Goal: Download file/media

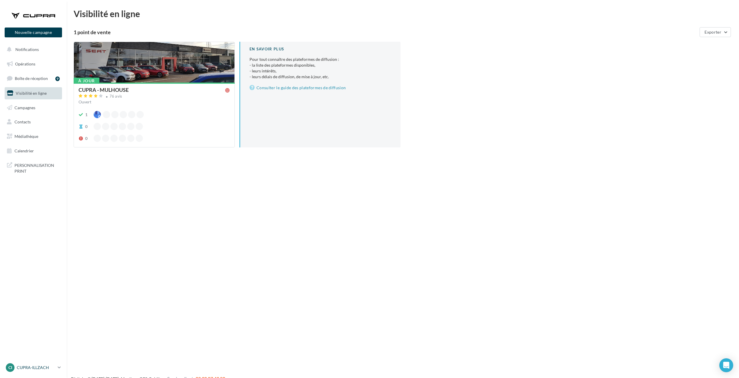
click at [40, 370] on p "CUPRA-ILLZACH" at bounding box center [36, 368] width 39 height 6
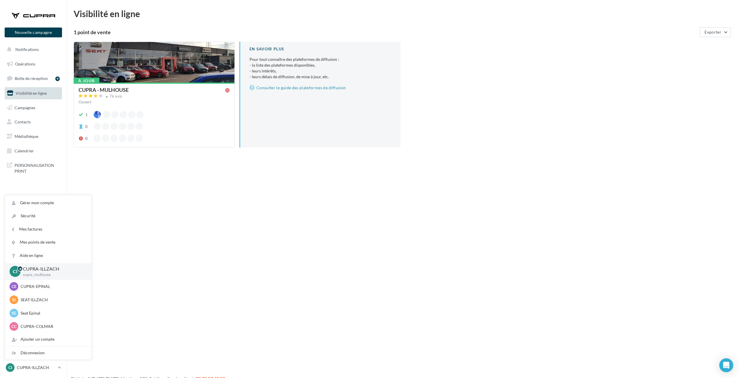
click at [156, 250] on div "Nouvelle campagne Nouvelle campagne Notifications Opérations Boîte de réception…" at bounding box center [369, 198] width 739 height 378
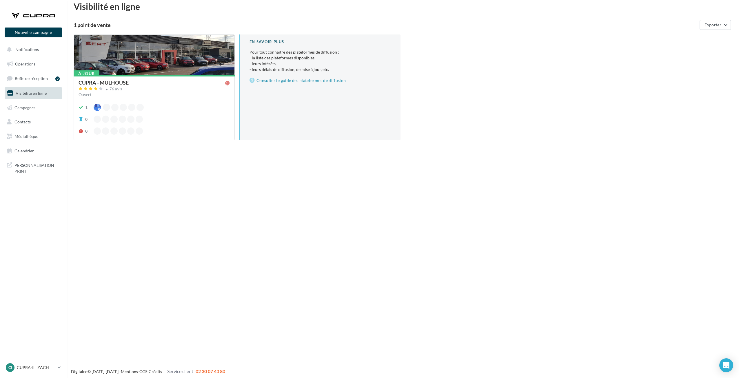
scroll to position [9, 0]
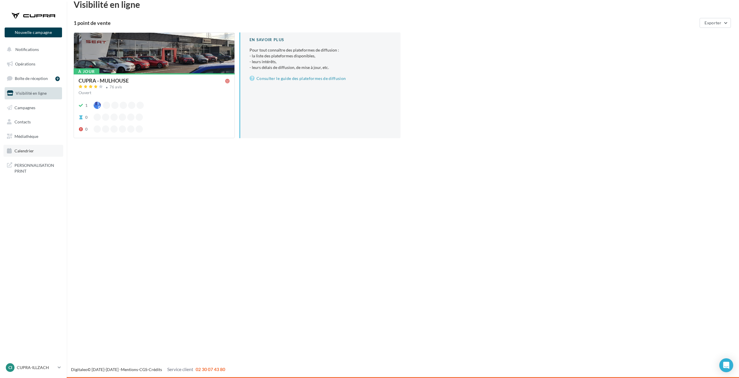
click at [28, 149] on span "Calendrier" at bounding box center [23, 150] width 19 height 5
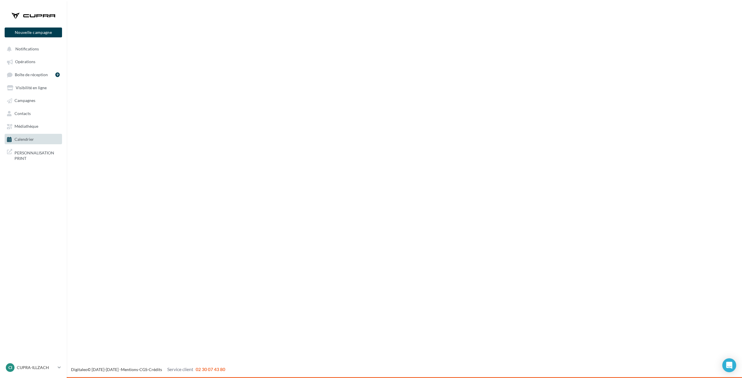
click at [28, 124] on span "Médiathèque" at bounding box center [26, 126] width 24 height 5
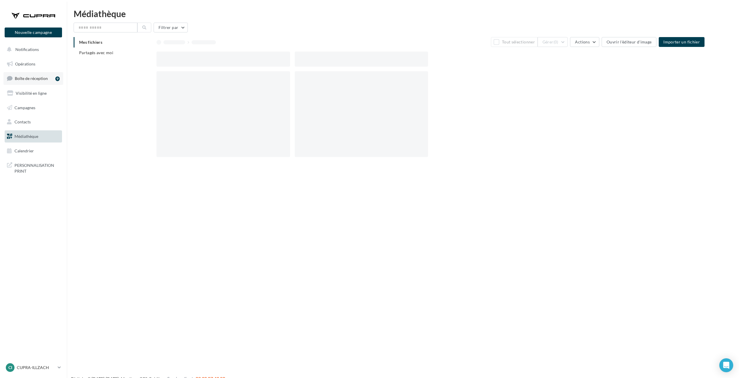
click at [52, 77] on link "Boîte de réception 9" at bounding box center [33, 78] width 60 height 12
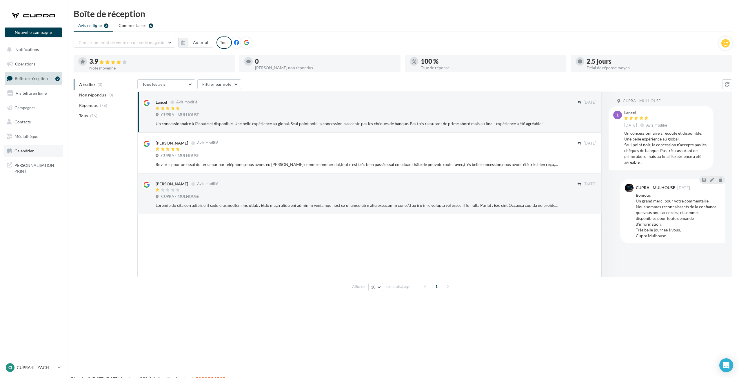
click at [47, 150] on link "Calendrier" at bounding box center [33, 151] width 60 height 12
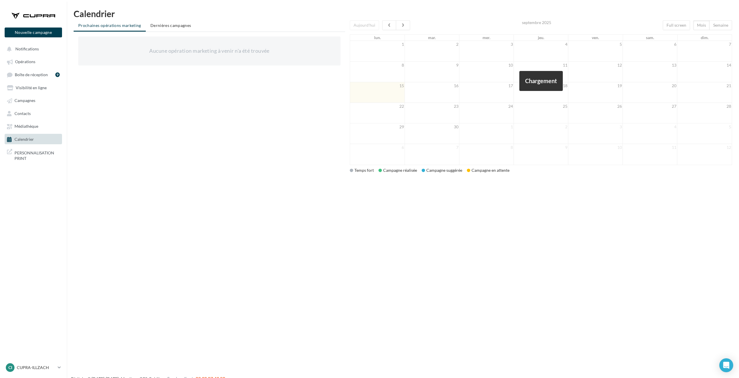
click at [43, 125] on link "Médiathèque" at bounding box center [33, 126] width 60 height 10
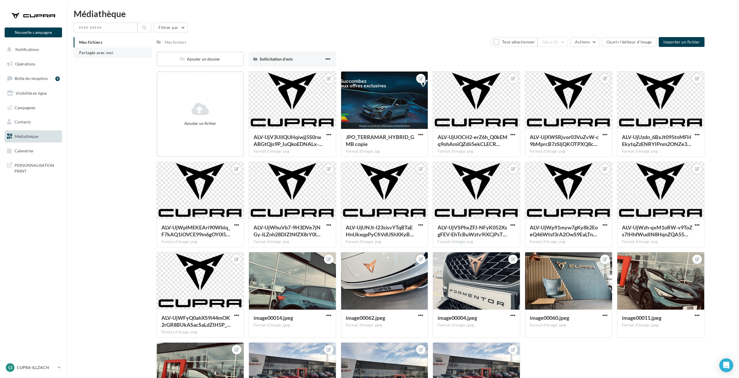
click at [124, 52] on li "Partagés avec moi" at bounding box center [113, 53] width 78 height 10
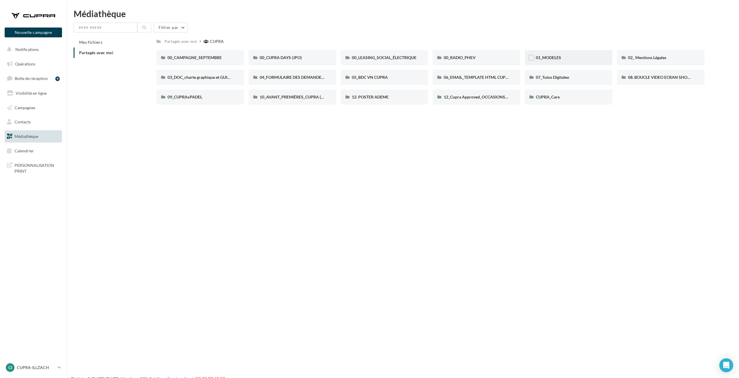
click at [585, 55] on div "01_MODELES" at bounding box center [569, 58] width 66 height 6
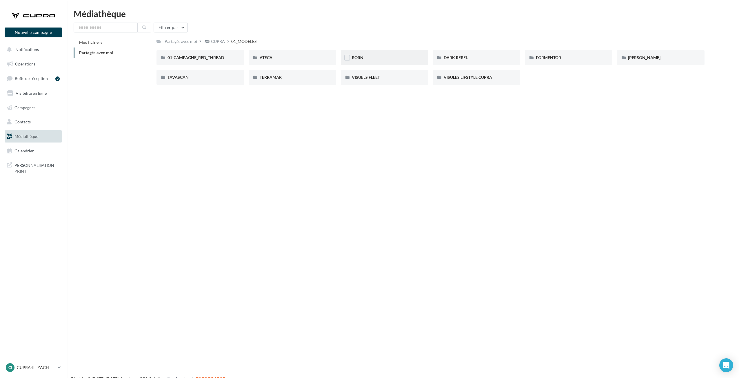
click at [413, 60] on div "BORN" at bounding box center [385, 58] width 66 height 6
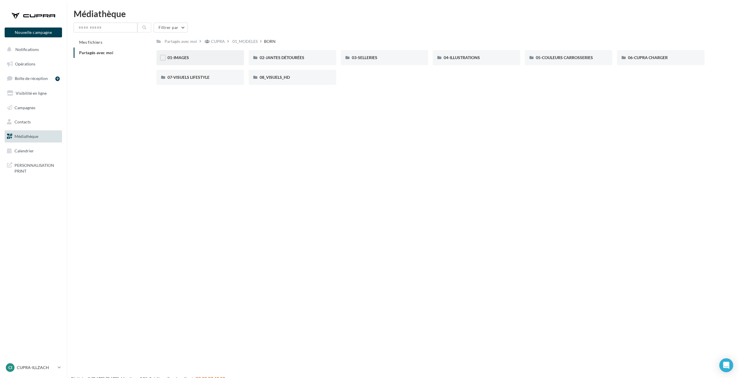
click at [213, 64] on div "01-IMAGES" at bounding box center [201, 57] width 88 height 15
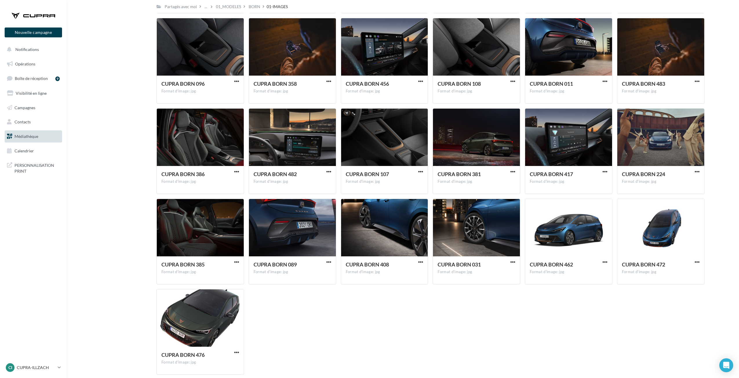
scroll to position [1506, 0]
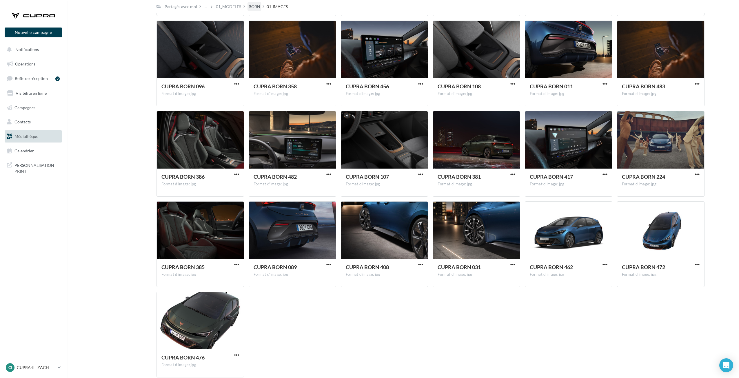
click at [251, 6] on div "BORN" at bounding box center [255, 7] width 12 height 6
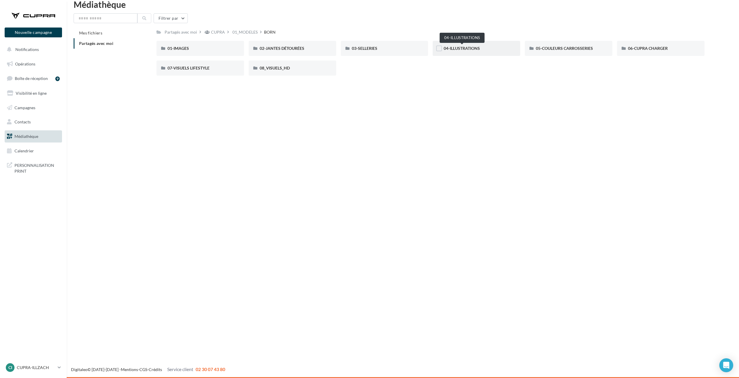
click at [466, 50] on span "04-ILLUSTRATIONS" at bounding box center [462, 48] width 36 height 5
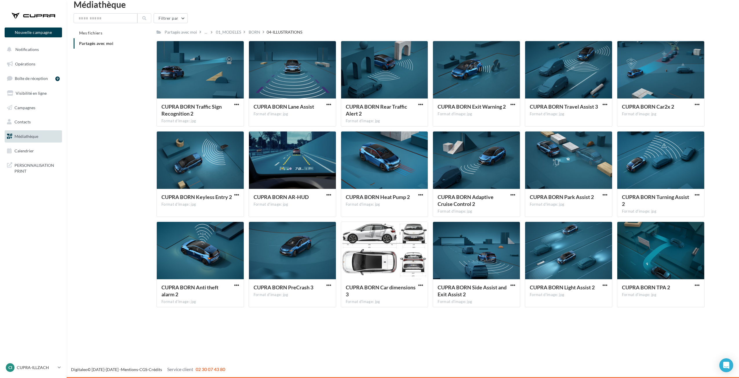
click at [263, 32] on icon at bounding box center [264, 32] width 2 height 4
click at [255, 31] on div "BORN" at bounding box center [255, 32] width 12 height 6
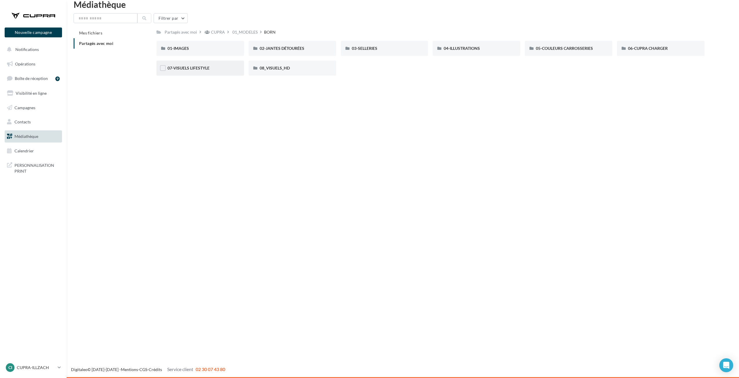
click at [222, 70] on div "07-VISUELS LIFESTYLE" at bounding box center [201, 68] width 66 height 6
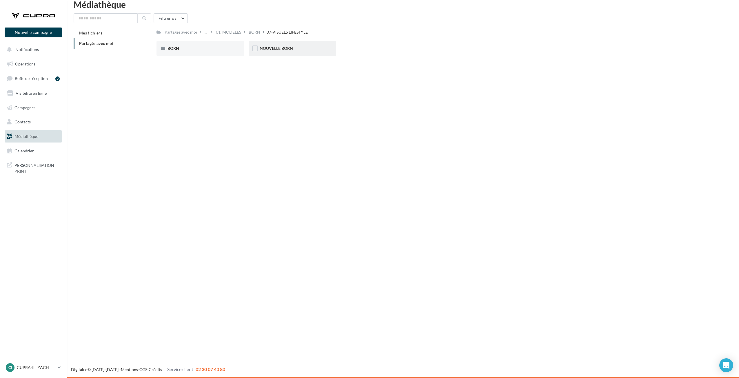
click at [282, 51] on div "NOUVELLE BORN" at bounding box center [293, 49] width 66 height 6
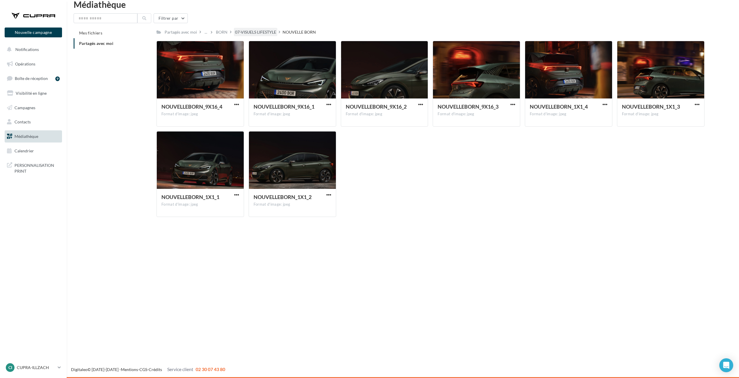
click at [238, 31] on div "07-VISUELS LIFESTYLE" at bounding box center [255, 32] width 41 height 6
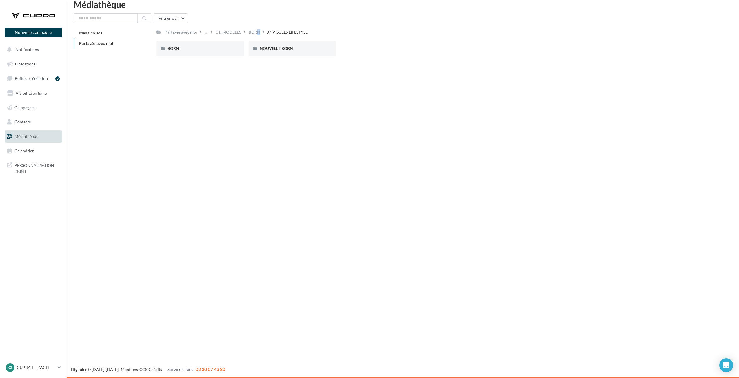
click at [250, 34] on div "BORN" at bounding box center [255, 32] width 12 height 6
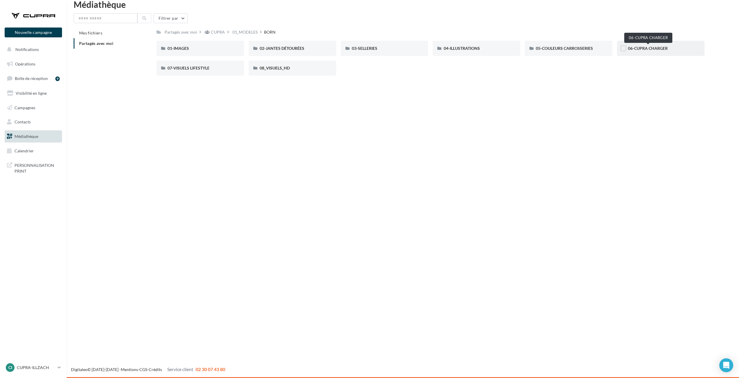
click at [639, 47] on span "06-CUPRA CHARGER" at bounding box center [648, 48] width 40 height 5
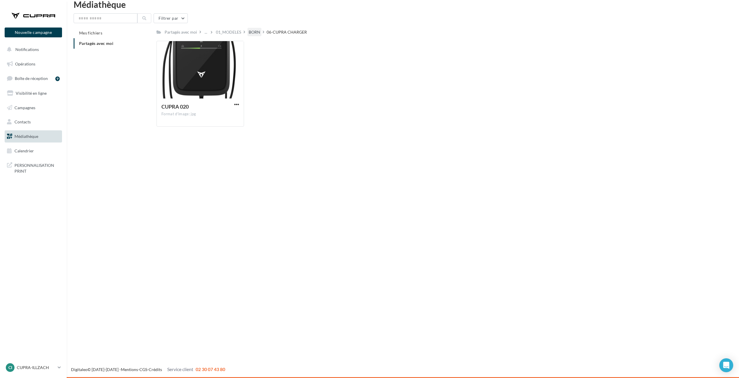
click at [251, 31] on div "BORN" at bounding box center [255, 32] width 12 height 6
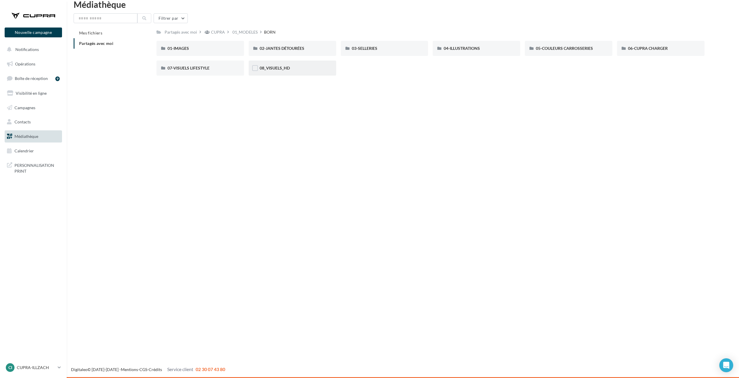
click at [273, 72] on div "08_VISUELS_HD" at bounding box center [293, 68] width 88 height 15
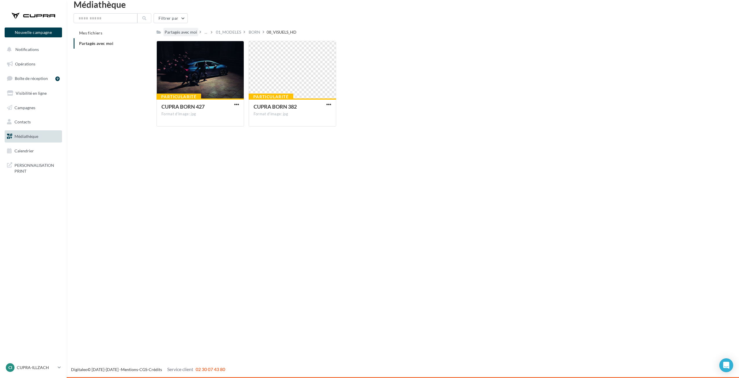
click at [182, 32] on div "Partagés avec moi" at bounding box center [181, 32] width 32 height 6
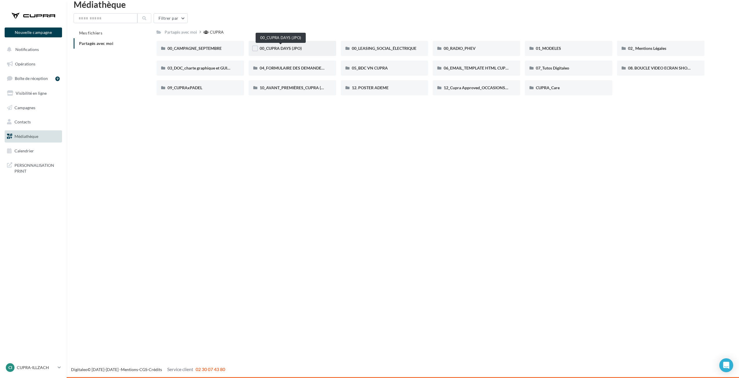
click at [269, 46] on span "00_CUPRA DAYS (JPO)" at bounding box center [281, 48] width 42 height 5
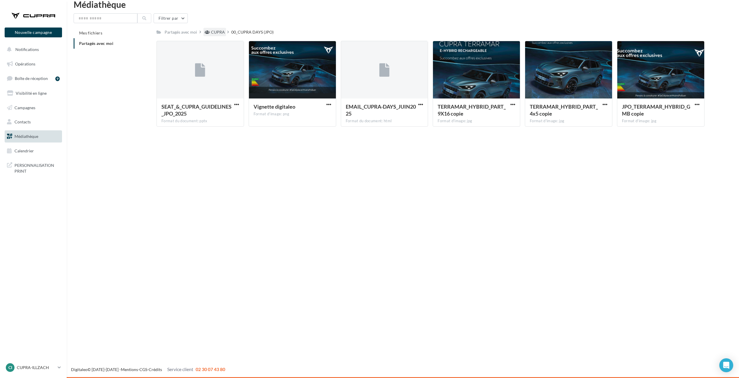
click at [222, 34] on div "CUPRA" at bounding box center [218, 32] width 14 height 6
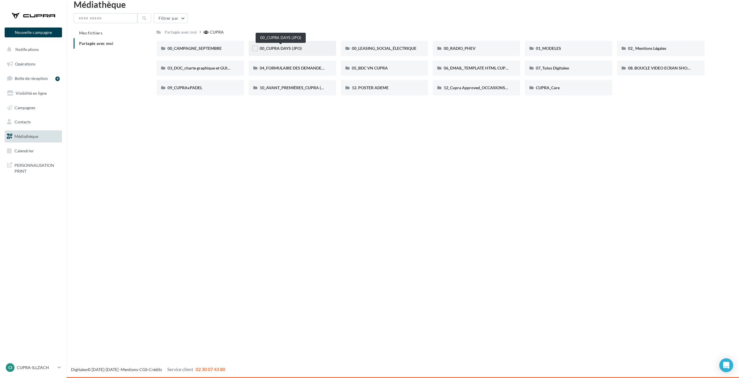
click at [284, 50] on span "00_CUPRA DAYS (JPO)" at bounding box center [281, 48] width 42 height 5
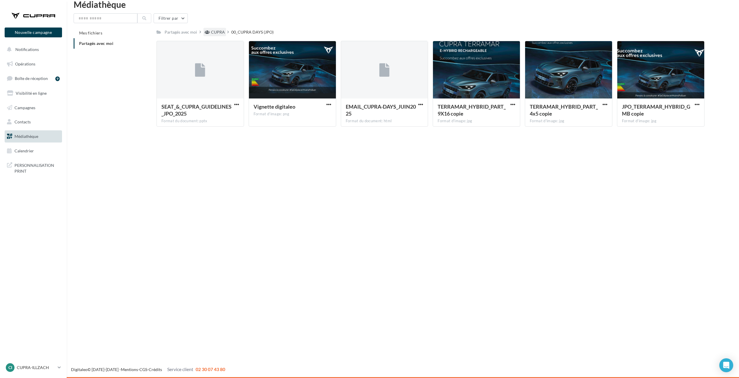
click at [222, 34] on div "CUPRA" at bounding box center [218, 32] width 14 height 6
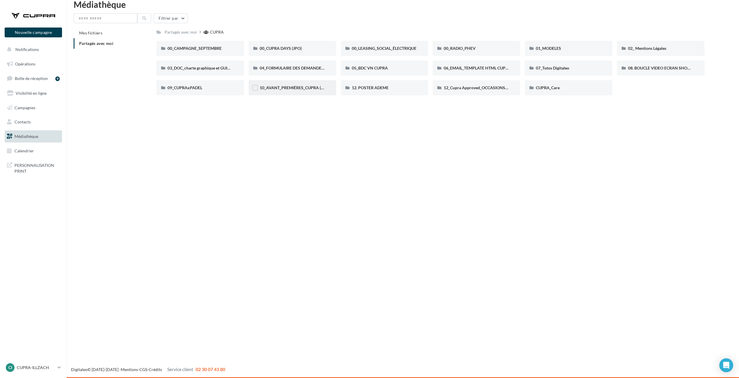
click at [300, 83] on div "10_AVANT_PREMIÈRES_CUPRA (VENTES PRIVEES)" at bounding box center [293, 87] width 88 height 15
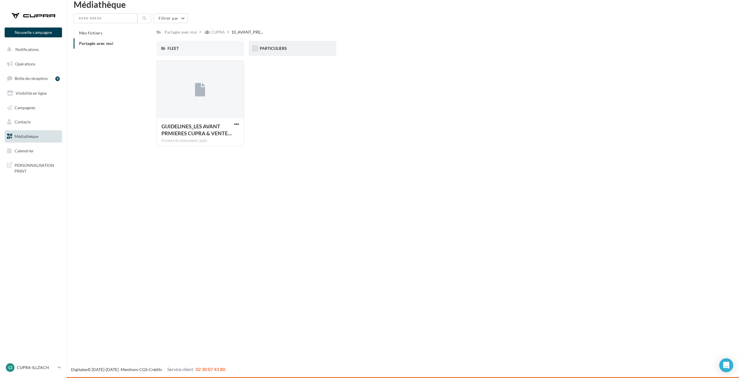
click at [257, 47] on label at bounding box center [255, 49] width 6 height 6
click at [302, 50] on div "PARTICULIERS" at bounding box center [293, 49] width 66 height 6
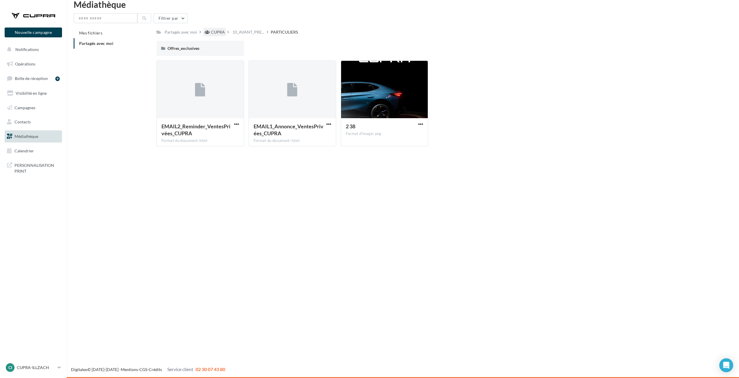
click at [212, 34] on div "CUPRA" at bounding box center [218, 32] width 14 height 6
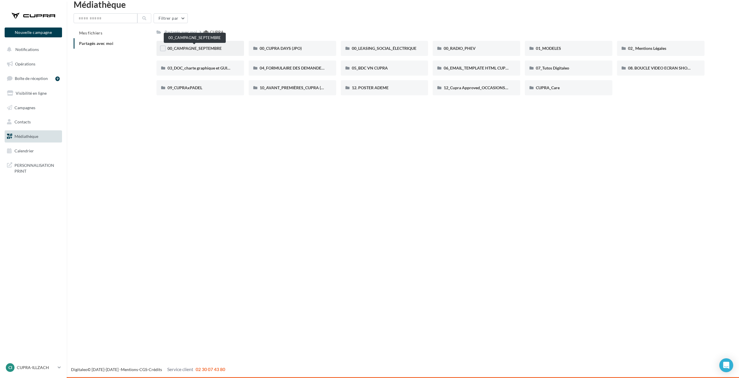
click at [214, 49] on span "00_CAMPAGNE_SEPTEMBRE" at bounding box center [195, 48] width 54 height 5
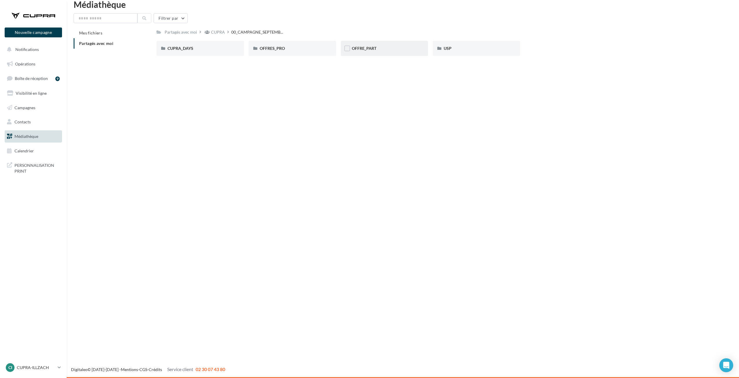
click at [384, 49] on div "OFFRE_PART" at bounding box center [385, 49] width 66 height 6
click at [212, 50] on div "BORN" at bounding box center [201, 49] width 66 height 6
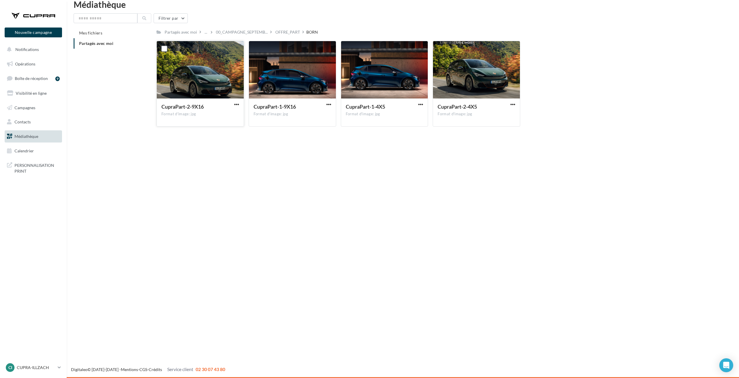
click at [233, 104] on button "button" at bounding box center [236, 105] width 7 height 6
click at [227, 112] on button "Télécharger" at bounding box center [211, 115] width 58 height 15
click at [514, 103] on span "button" at bounding box center [513, 104] width 5 height 5
click at [479, 117] on button "Télécharger" at bounding box center [488, 115] width 58 height 15
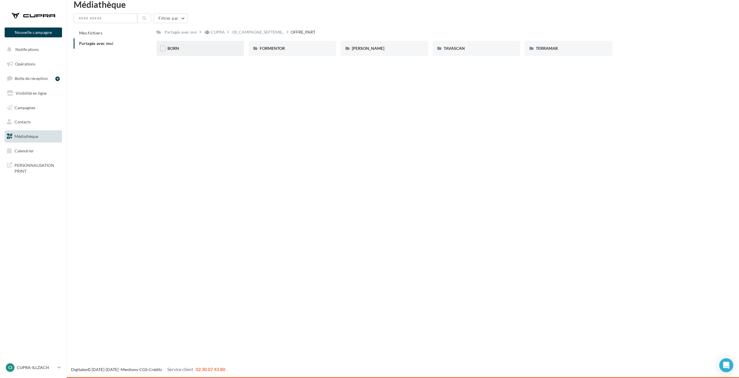
click at [182, 46] on div "BORN" at bounding box center [201, 49] width 66 height 6
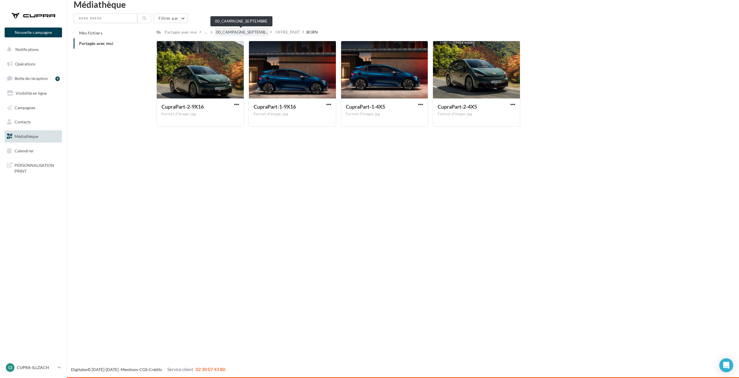
click at [249, 35] on span "00_CAMPAGNE_SEPTEMB..." at bounding box center [242, 32] width 52 height 6
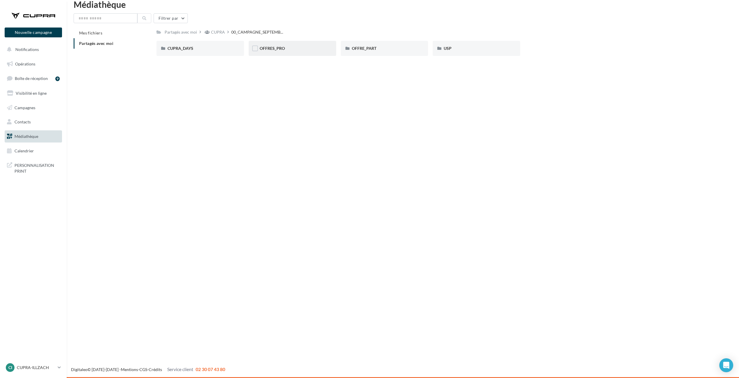
click at [283, 45] on div "OFFRES_PRO" at bounding box center [293, 48] width 88 height 15
click at [234, 28] on div "00_CAMPAGNE_SEPTEMB..." at bounding box center [258, 32] width 54 height 8
click at [195, 45] on div "CUPRA_DAYS" at bounding box center [201, 48] width 88 height 15
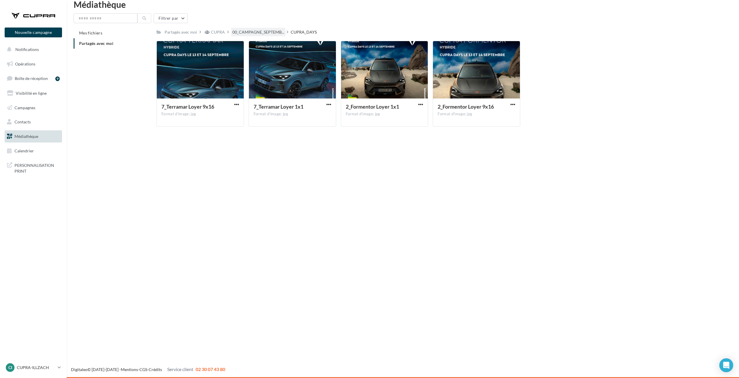
click at [259, 30] on span "00_CAMPAGNE_SEPTEMB..." at bounding box center [259, 32] width 52 height 6
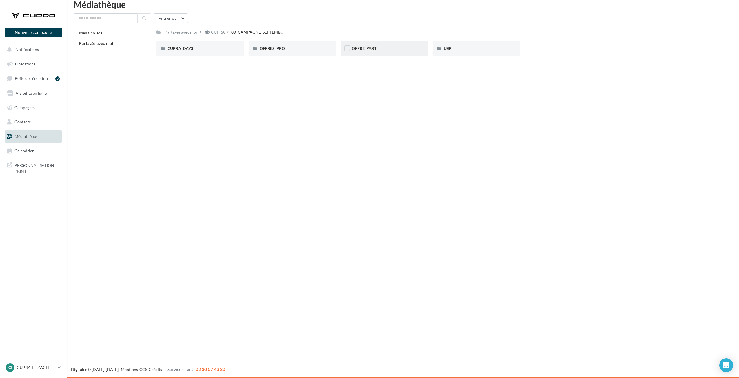
click at [385, 52] on div "OFFRE_PART" at bounding box center [385, 48] width 88 height 15
click at [231, 47] on div "BORN" at bounding box center [201, 49] width 66 height 6
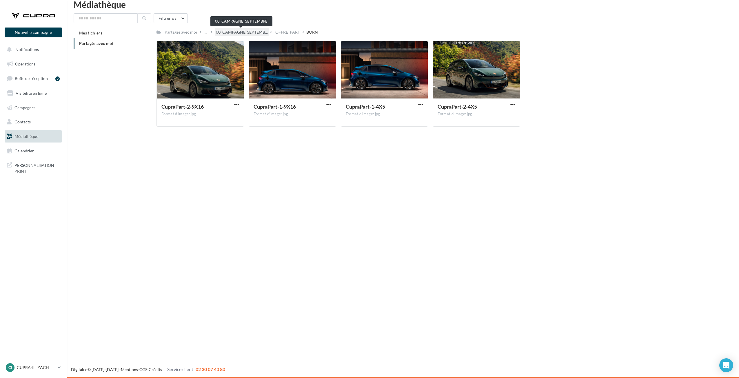
click at [261, 31] on span "00_CAMPAGNE_SEPTEMB..." at bounding box center [242, 32] width 52 height 6
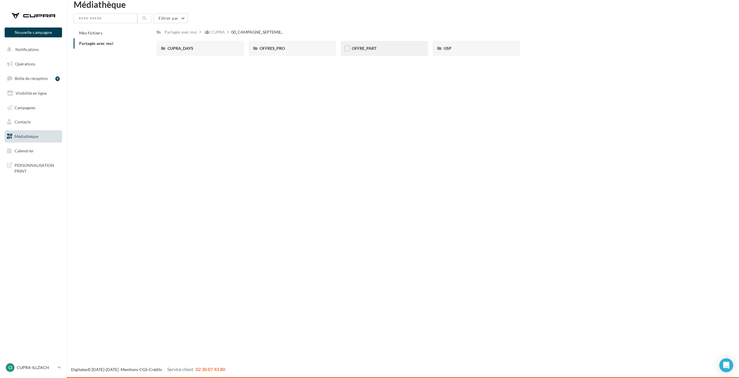
click at [388, 51] on div "OFFRE_PART" at bounding box center [385, 49] width 66 height 6
click at [274, 33] on span "00_CAMPAGNE_SEPTEMB..." at bounding box center [259, 32] width 52 height 6
click at [460, 54] on div "USP" at bounding box center [477, 48] width 88 height 15
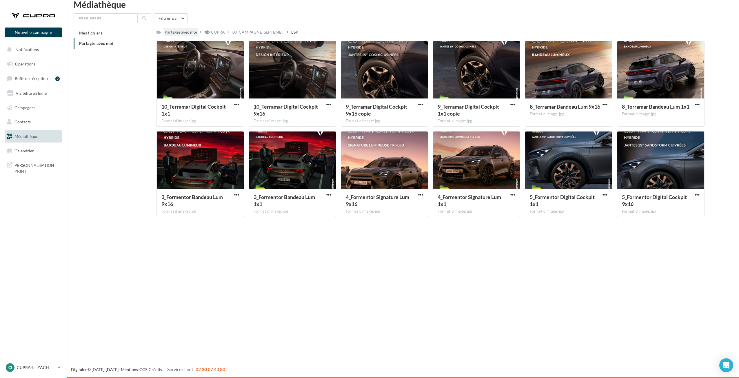
click at [176, 31] on div "Partagés avec moi" at bounding box center [181, 32] width 32 height 6
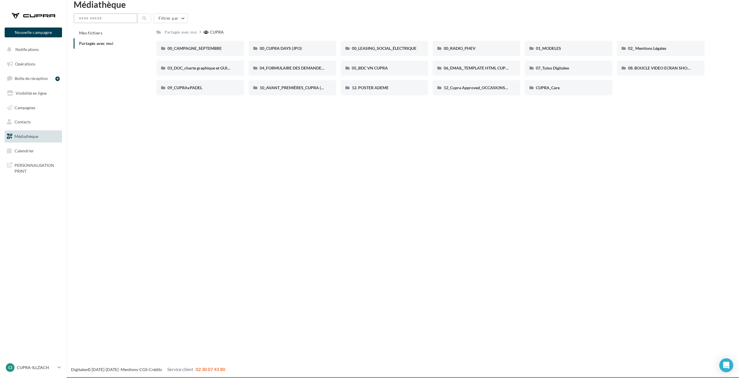
click at [117, 20] on input "text" at bounding box center [106, 18] width 64 height 10
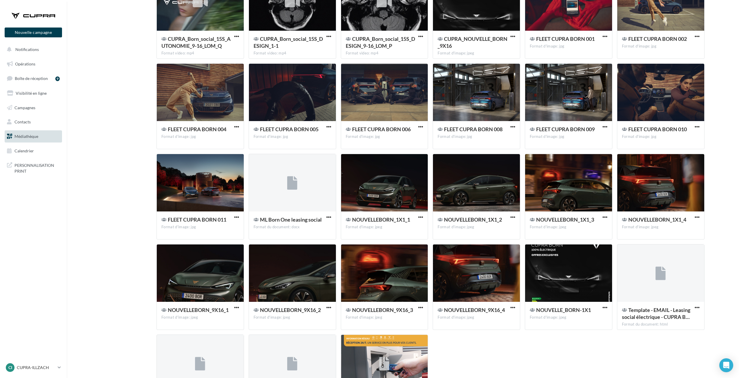
scroll to position [3243, 0]
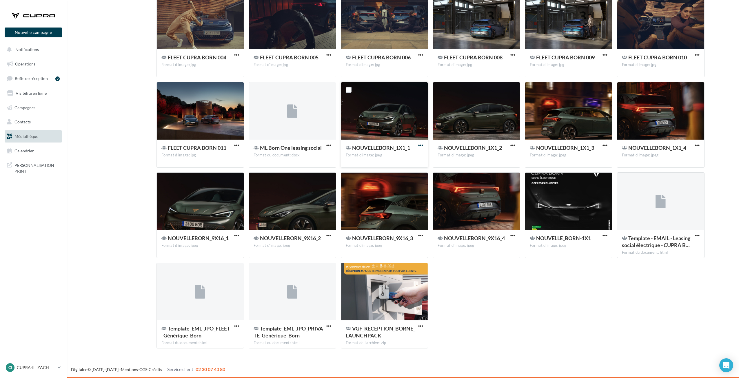
type input "****"
click at [420, 145] on span "button" at bounding box center [420, 145] width 5 height 5
click at [408, 159] on button "Télécharger" at bounding box center [396, 157] width 58 height 15
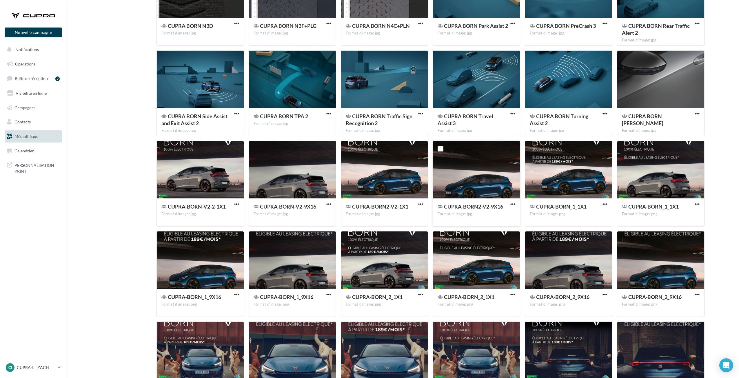
scroll to position [2460, 0]
click at [422, 203] on span "button" at bounding box center [420, 204] width 5 height 5
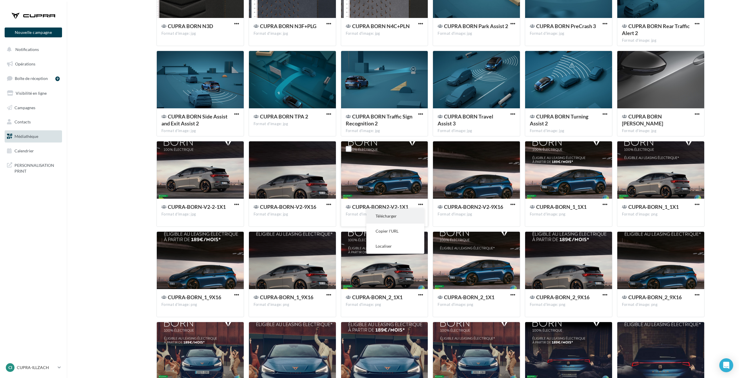
click at [400, 215] on button "Télécharger" at bounding box center [396, 216] width 58 height 15
click at [33, 366] on p "CUPRA-ILLZACH" at bounding box center [36, 368] width 39 height 6
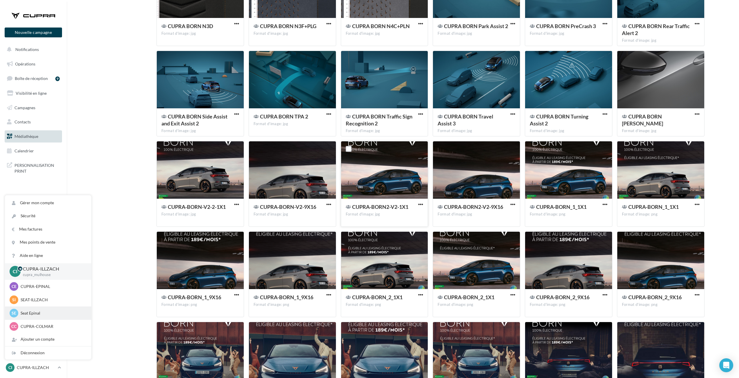
click at [27, 311] on p "Seat Epinal" at bounding box center [53, 314] width 64 height 6
